Goal: Transaction & Acquisition: Purchase product/service

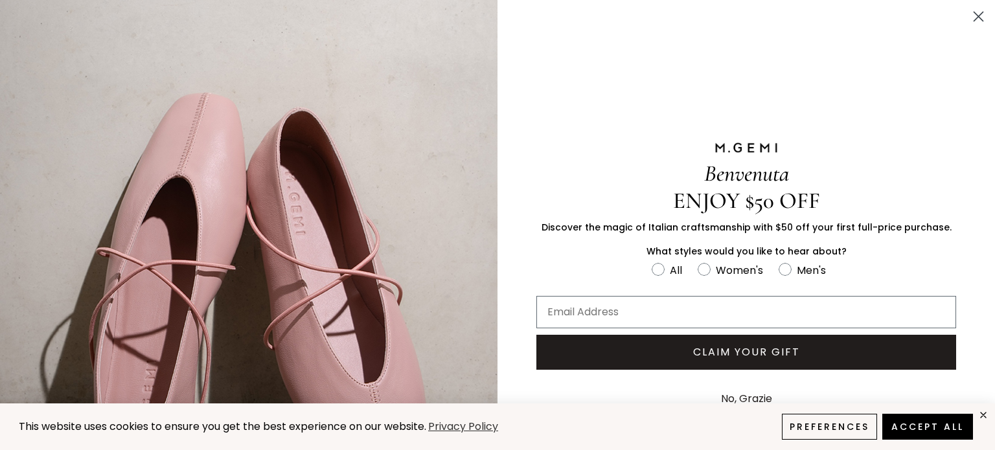
click at [968, 14] on circle "Close dialog" at bounding box center [978, 16] width 21 height 21
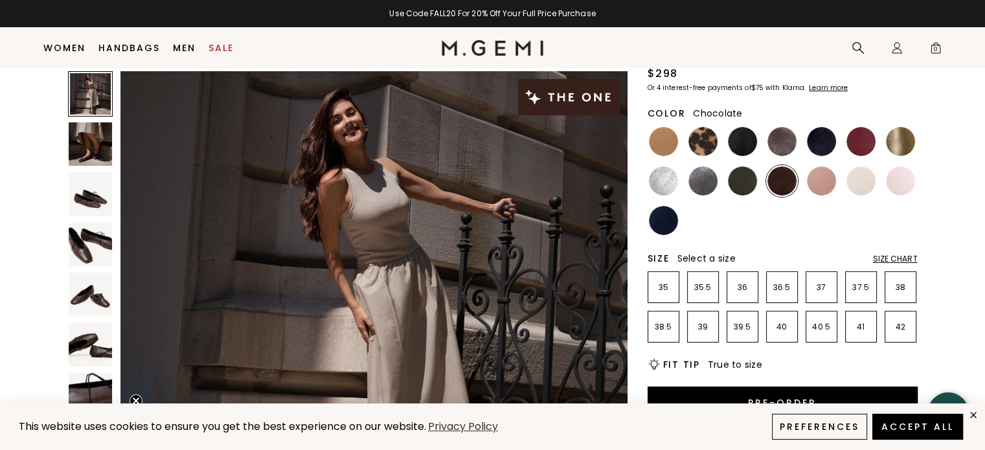
scroll to position [128, 0]
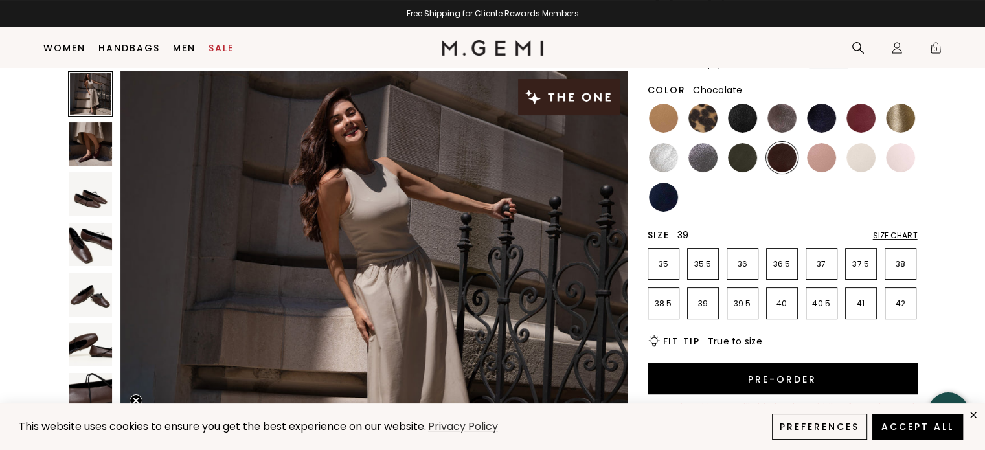
click at [701, 304] on p "39" at bounding box center [703, 304] width 30 height 10
click at [665, 107] on img at bounding box center [663, 118] width 29 height 29
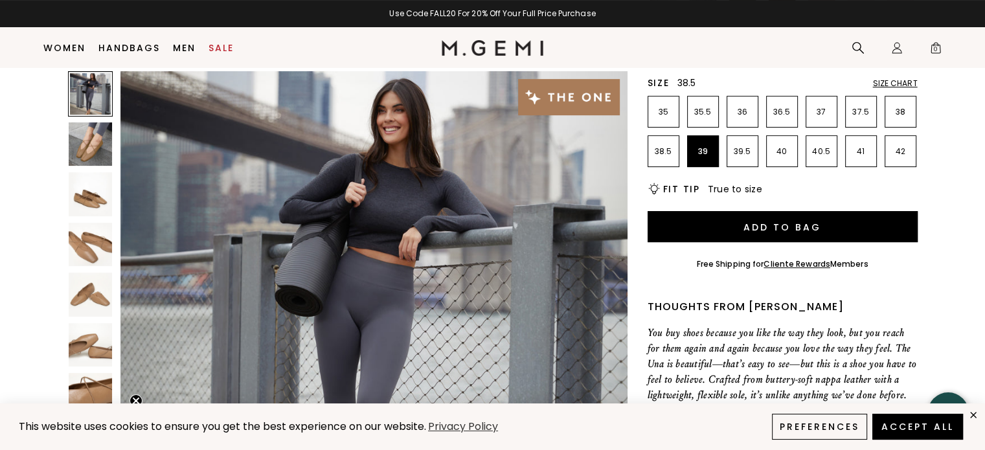
scroll to position [309, 0]
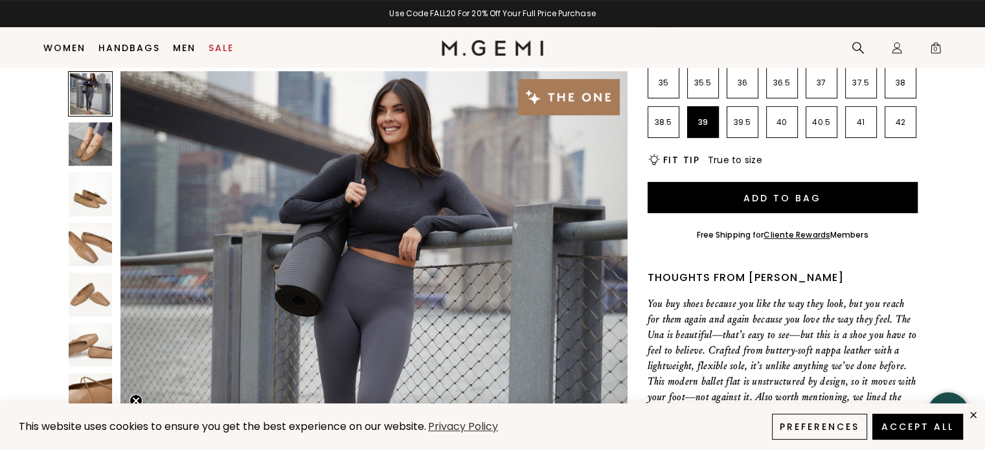
click at [96, 149] on img at bounding box center [91, 144] width 44 height 44
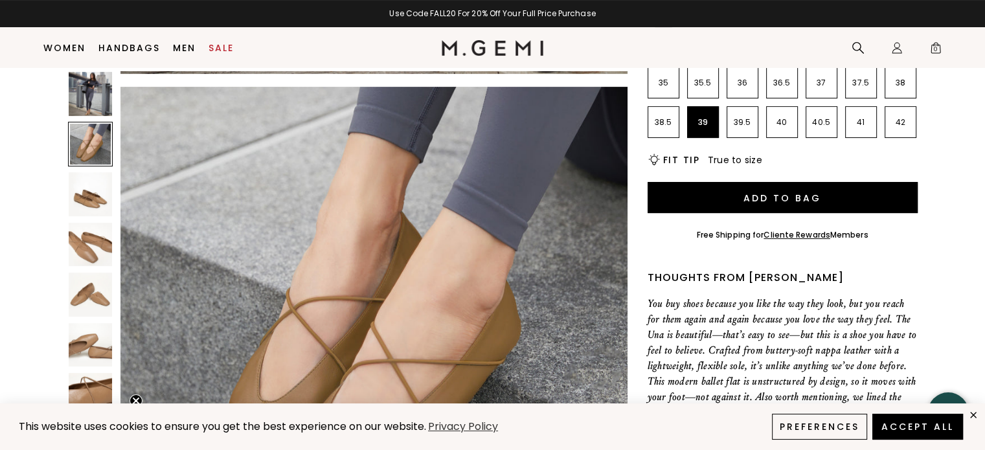
scroll to position [510, 0]
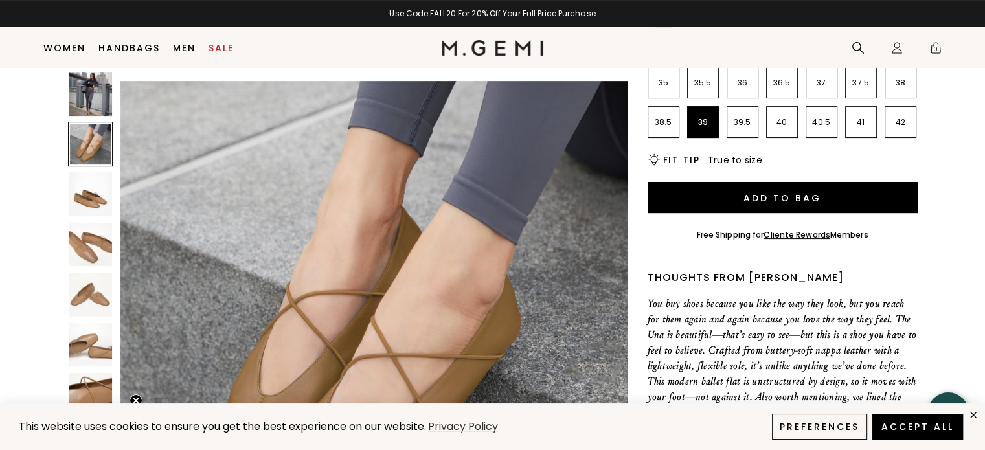
click at [102, 266] on div at bounding box center [90, 244] width 45 height 45
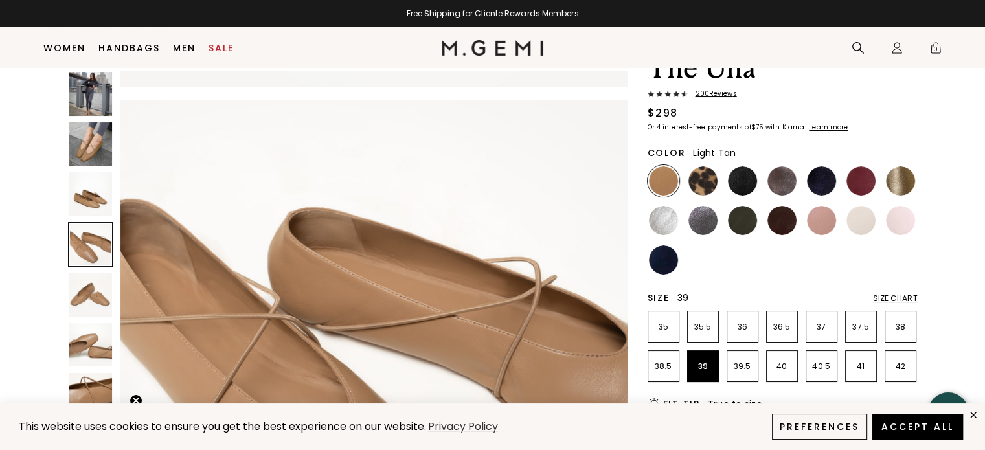
scroll to position [50, 0]
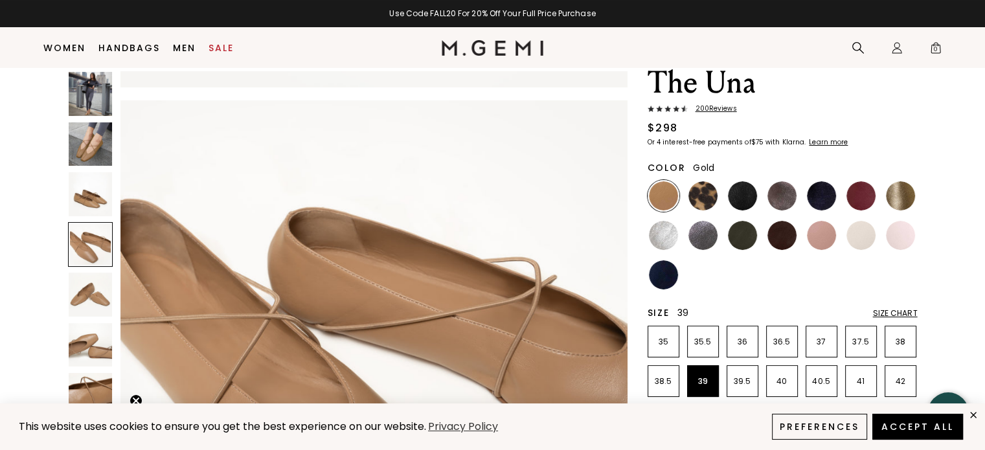
click at [905, 189] on img at bounding box center [900, 195] width 29 height 29
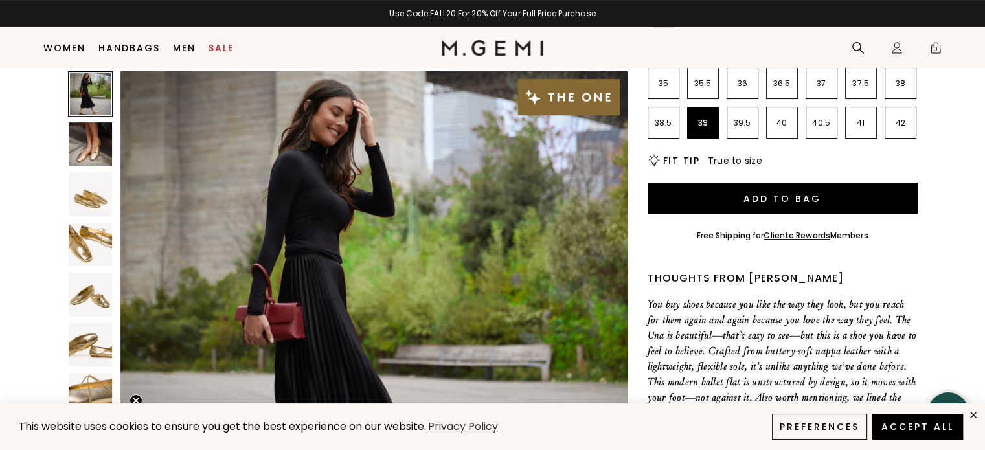
scroll to position [311, 0]
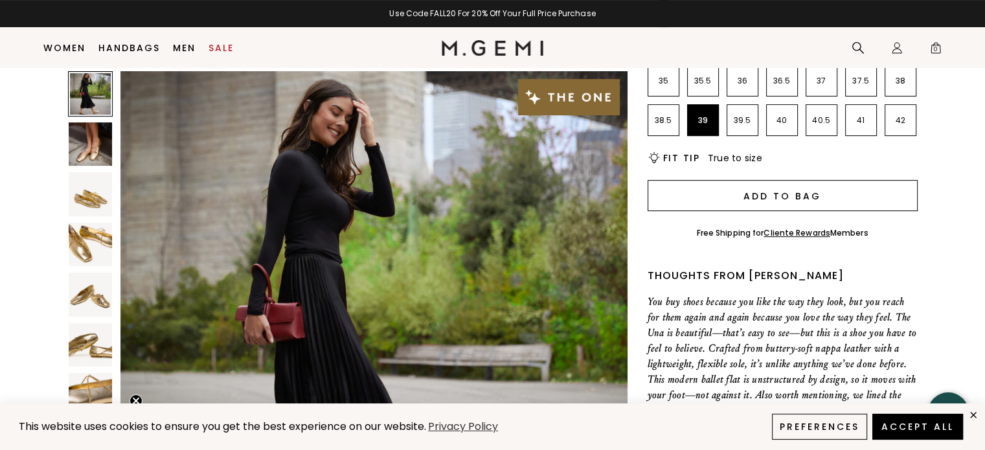
click at [785, 197] on button "Add to Bag" at bounding box center [783, 195] width 270 height 31
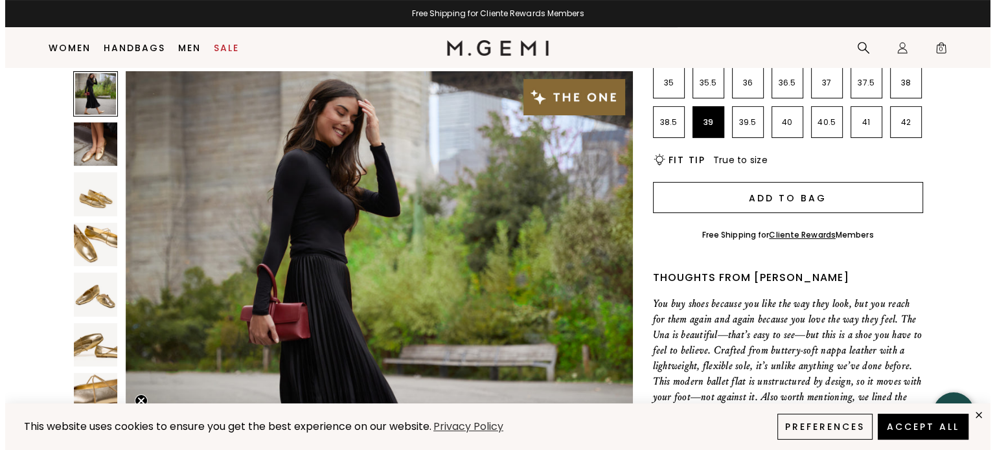
scroll to position [0, 0]
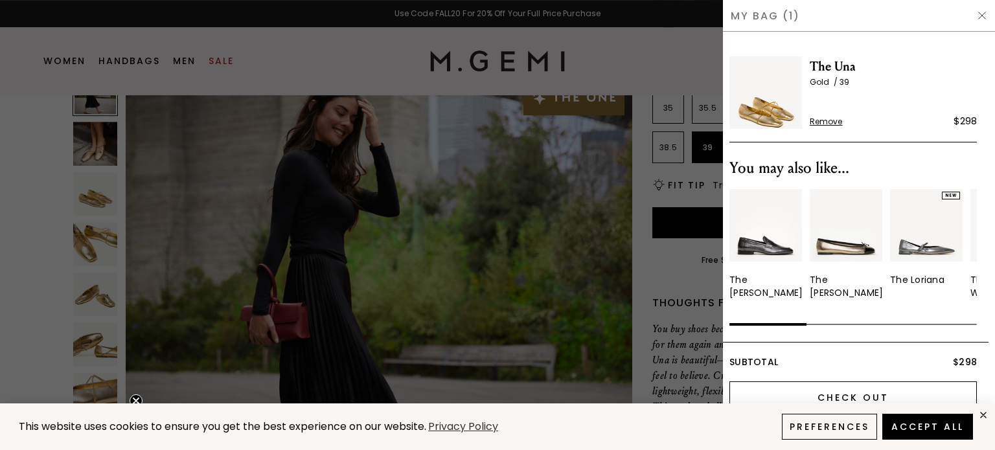
click at [851, 389] on input "Check Out" at bounding box center [852, 397] width 247 height 31
